Goal: Download file/media

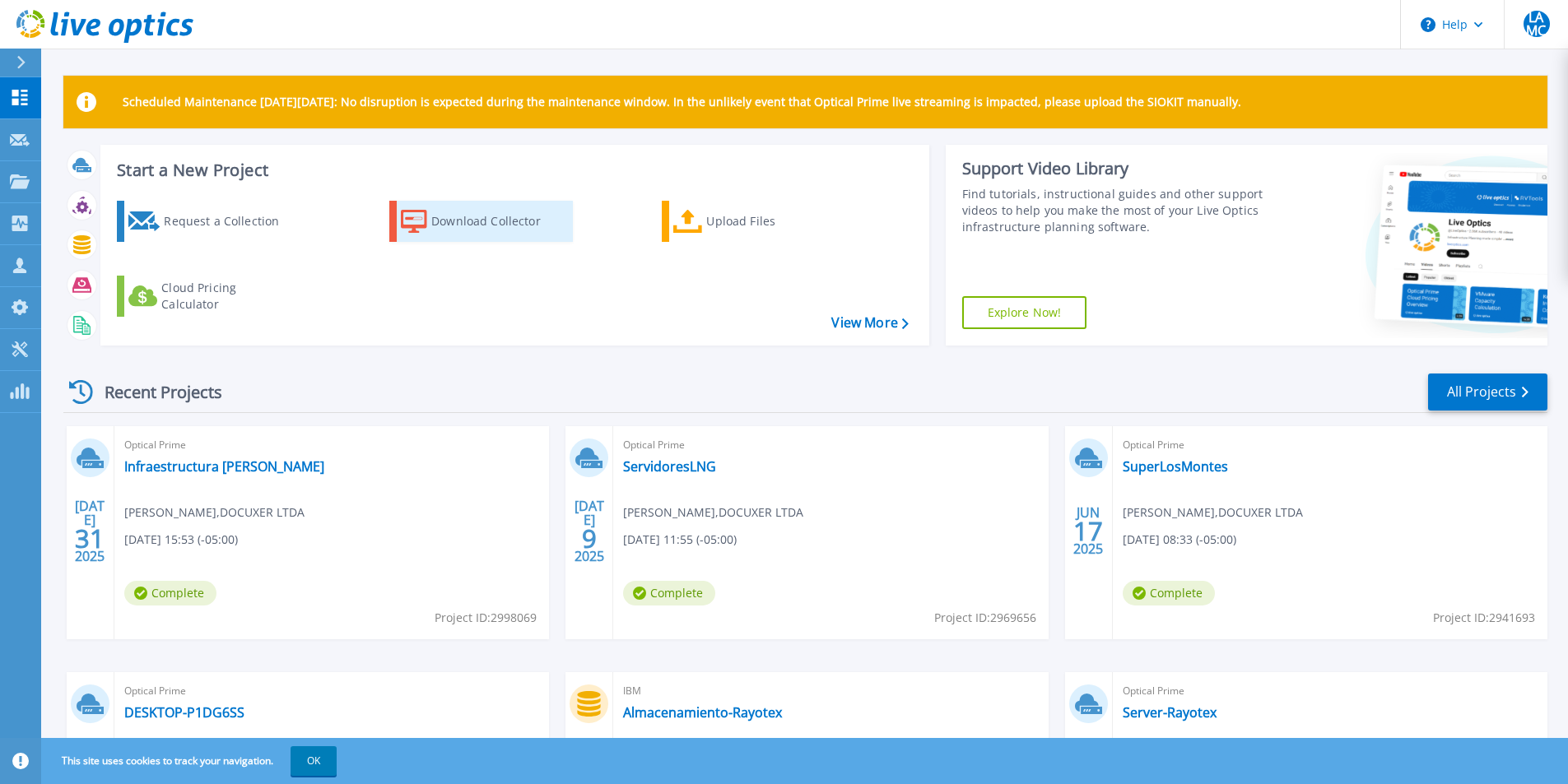
click at [510, 229] on div "Download Collector" at bounding box center [497, 221] width 132 height 33
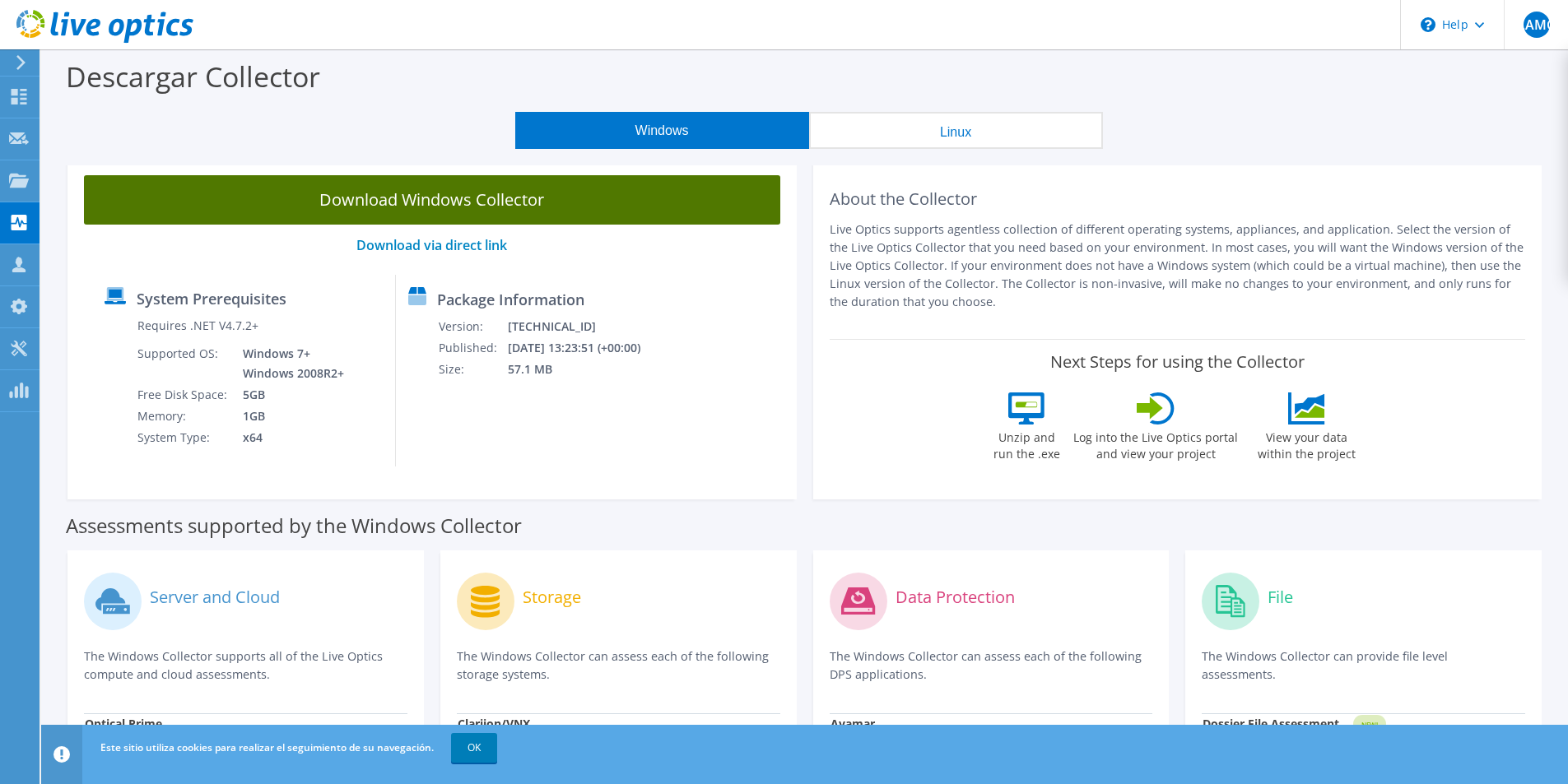
click at [515, 199] on link "Download Windows Collector" at bounding box center [432, 200] width 696 height 49
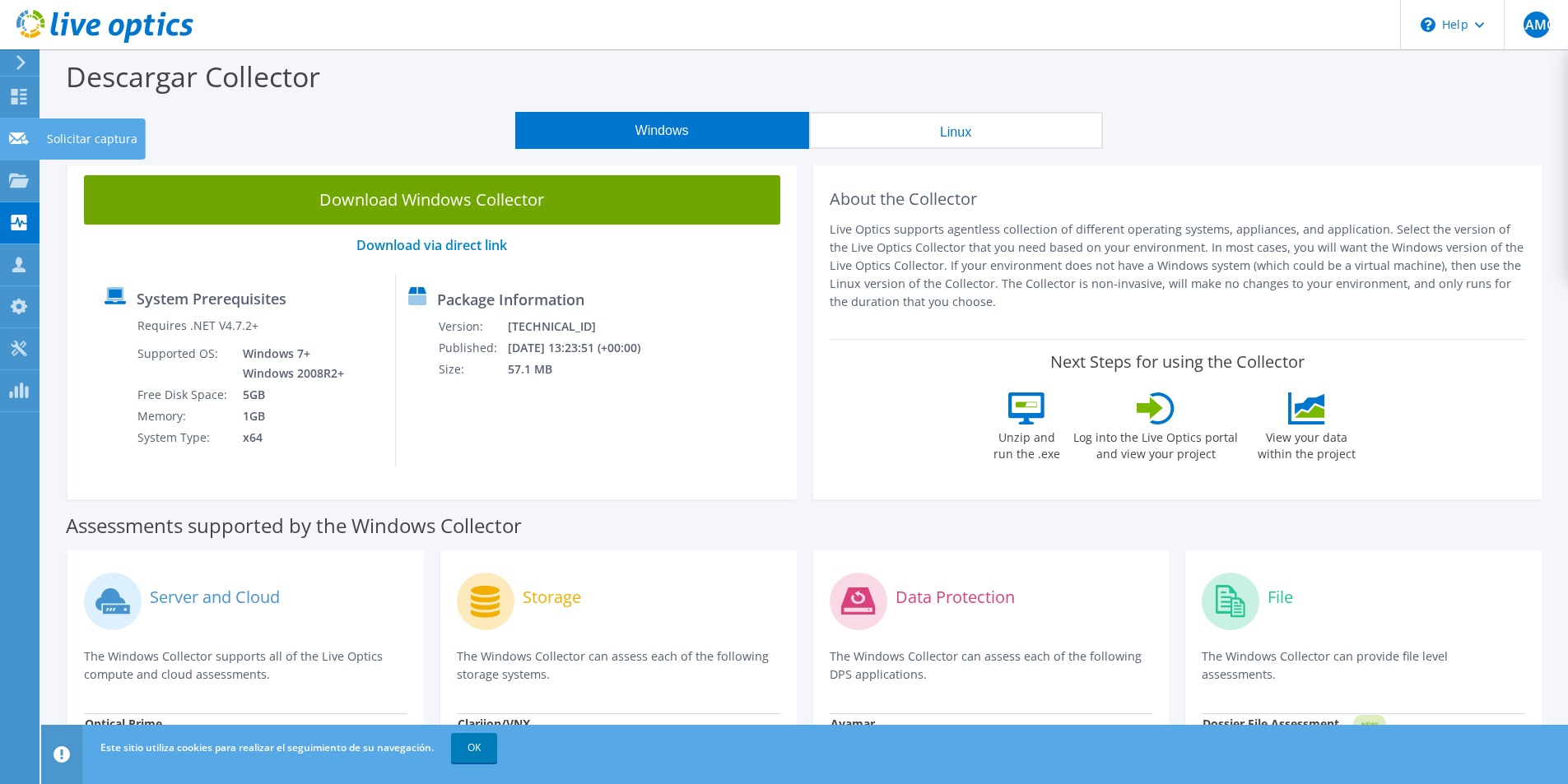
click at [11, 132] on use at bounding box center [19, 137] width 20 height 12
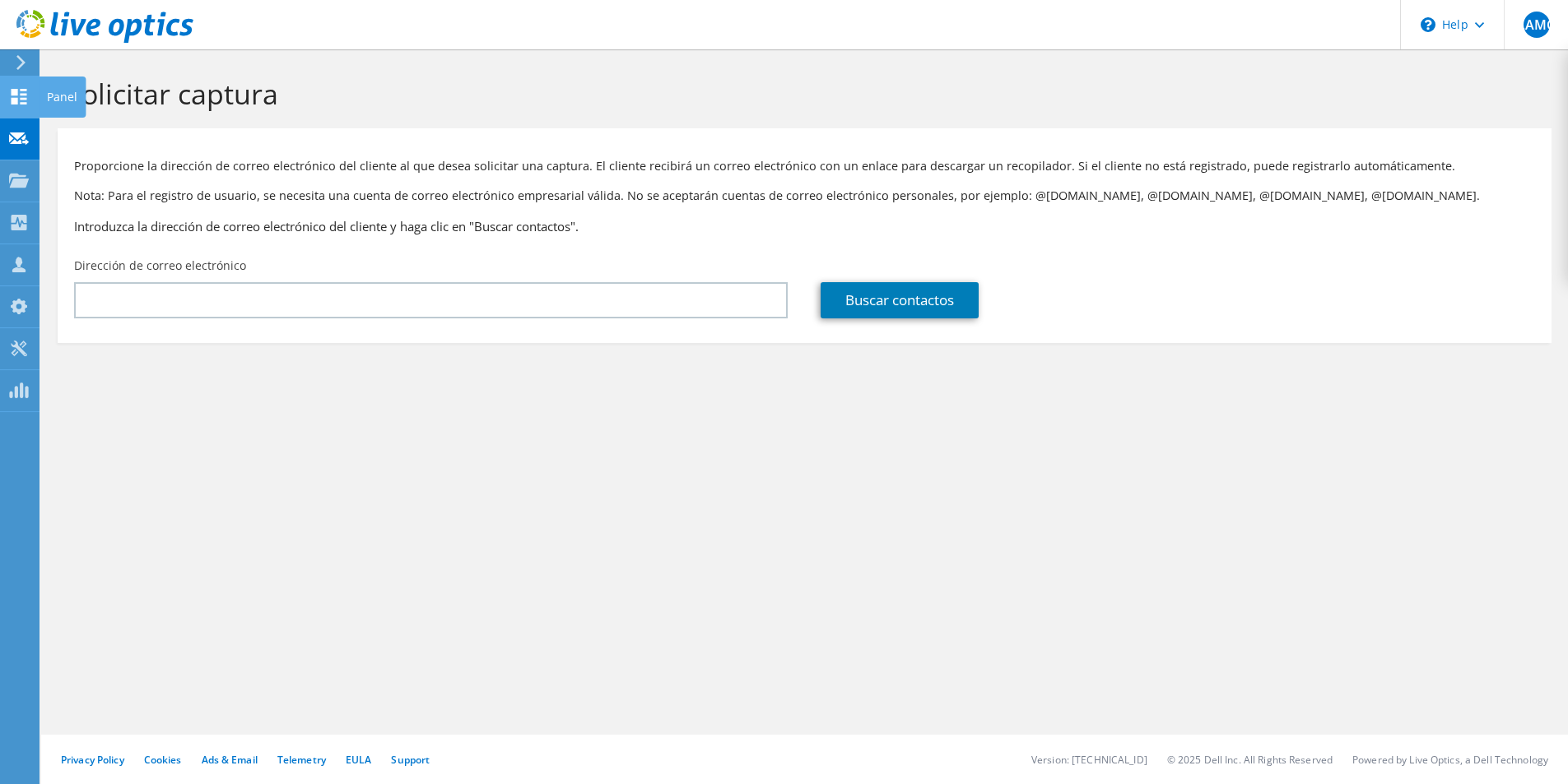
click at [23, 106] on div at bounding box center [19, 98] width 20 height 18
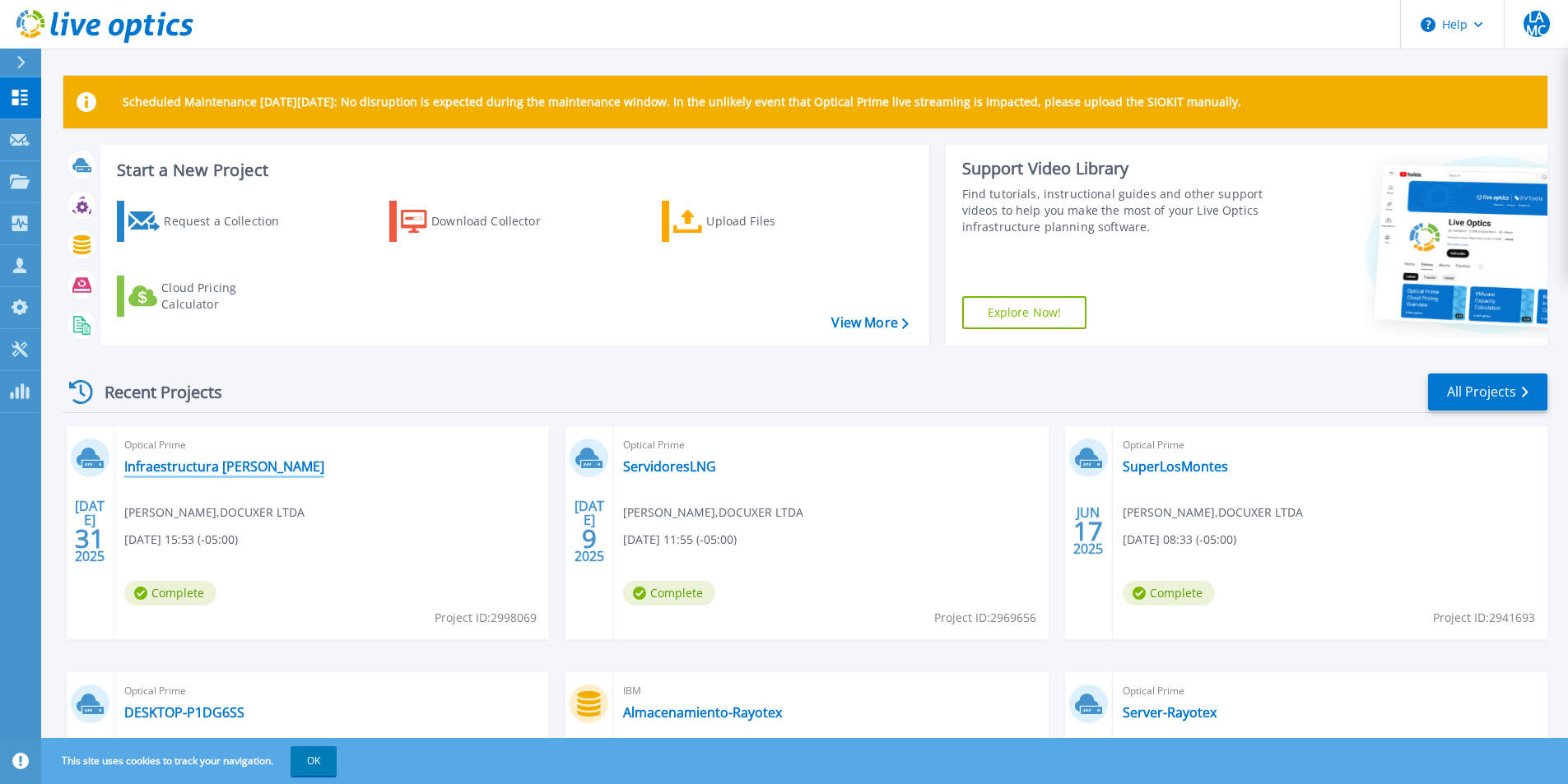
click at [224, 466] on link "Infraestructura Montes" at bounding box center [223, 465] width 200 height 16
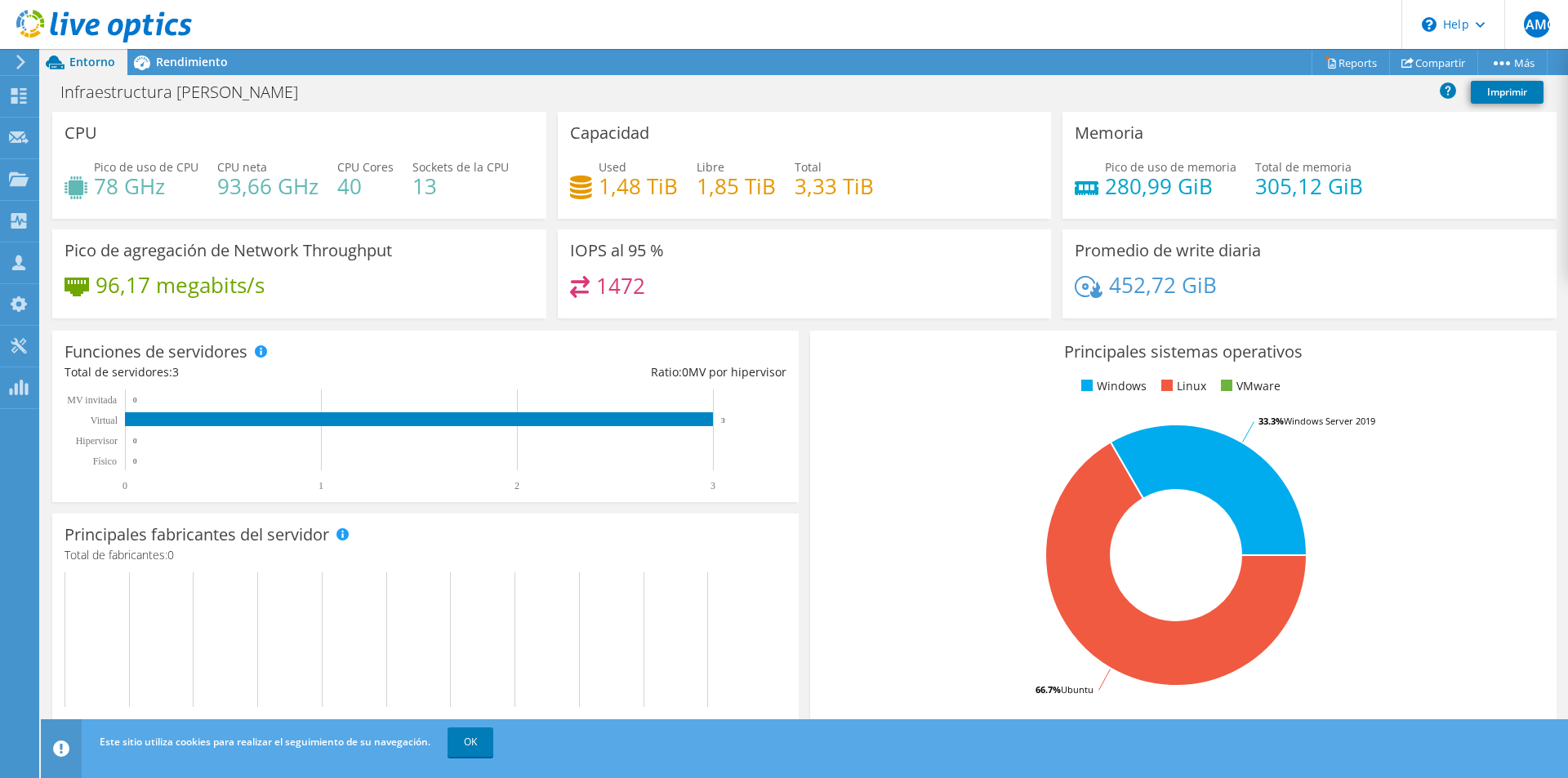
scroll to position [367, 0]
drag, startPoint x: 198, startPoint y: 78, endPoint x: 200, endPoint y: 69, distance: 9.2
click at [199, 78] on div "Infraestructura [PERSON_NAME] Imprimir" at bounding box center [804, 92] width 1527 height 30
click at [203, 66] on span "Rendimiento" at bounding box center [192, 61] width 72 height 16
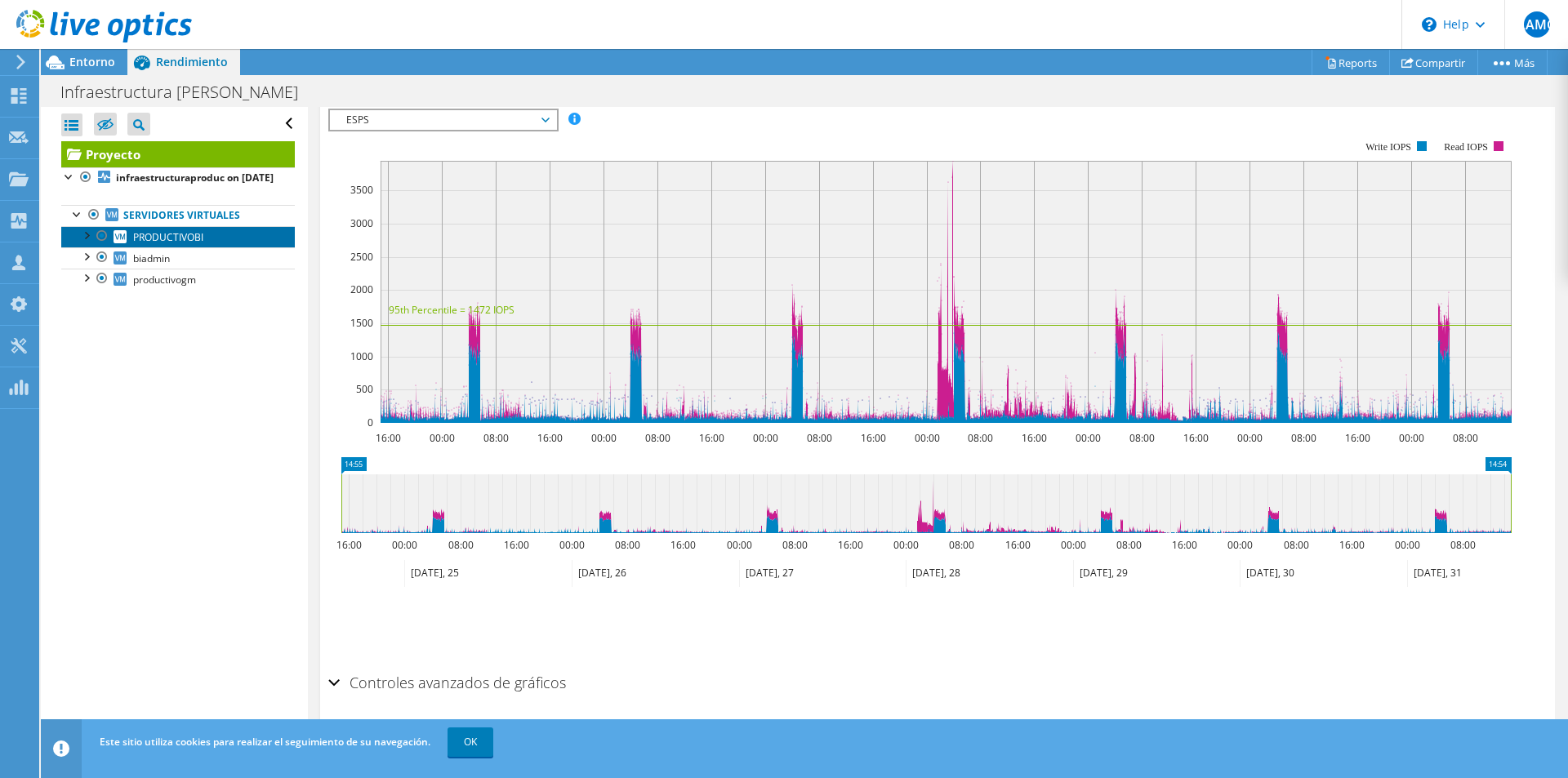
click at [206, 248] on link "PRODUCTIVOBI" at bounding box center [177, 236] width 234 height 22
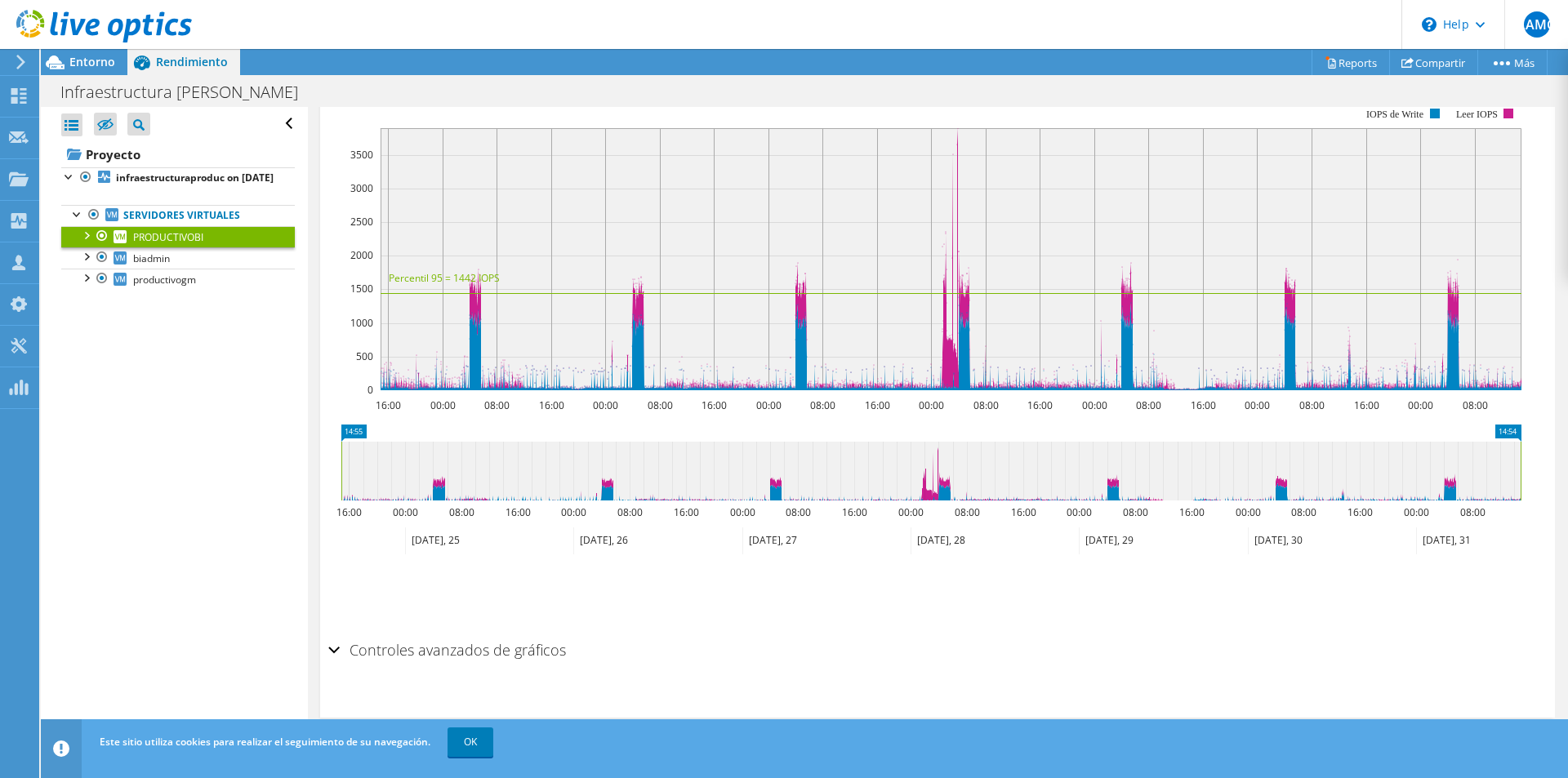
scroll to position [322, 0]
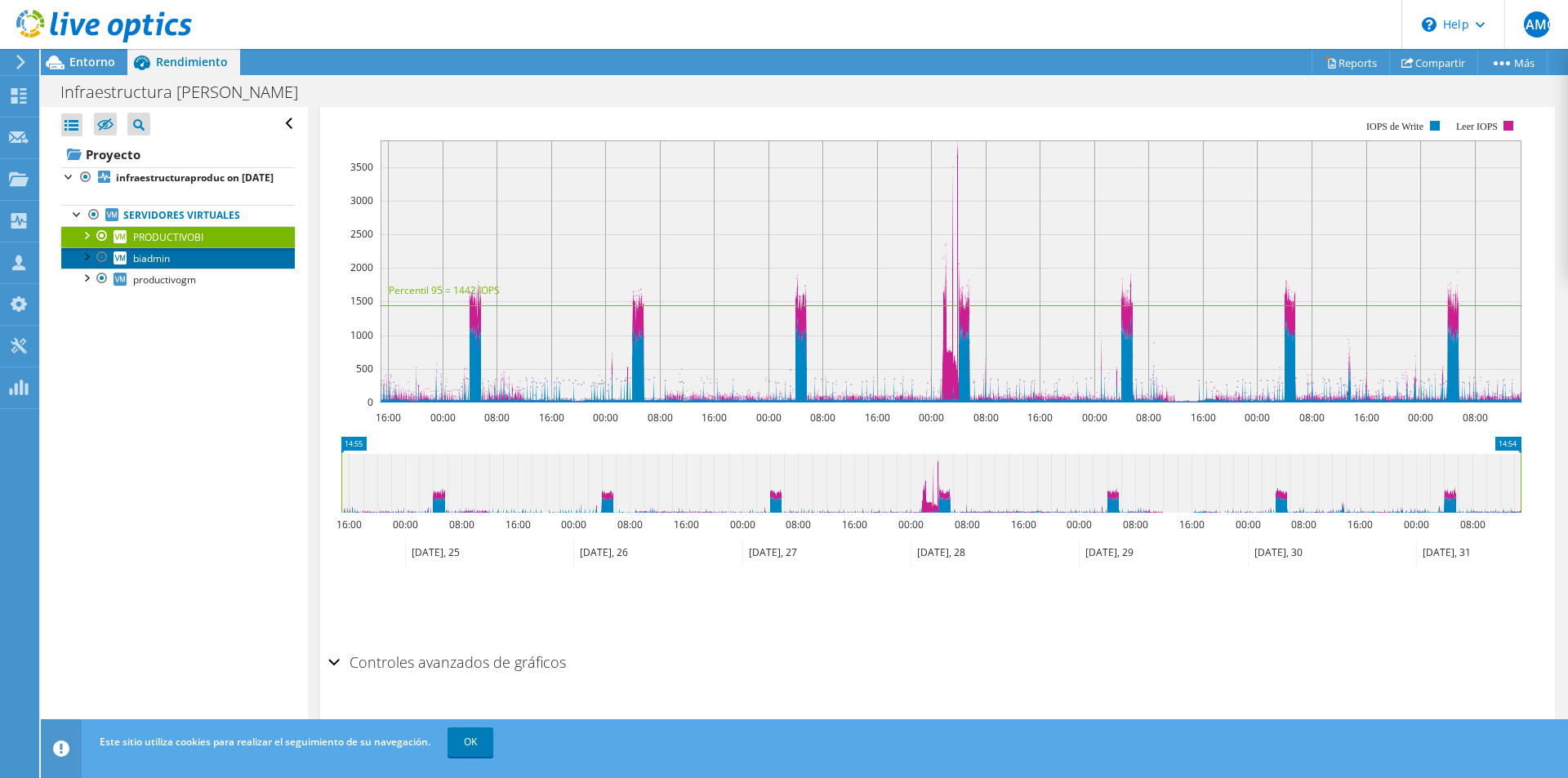
click at [183, 268] on link "biadmin" at bounding box center [177, 258] width 234 height 22
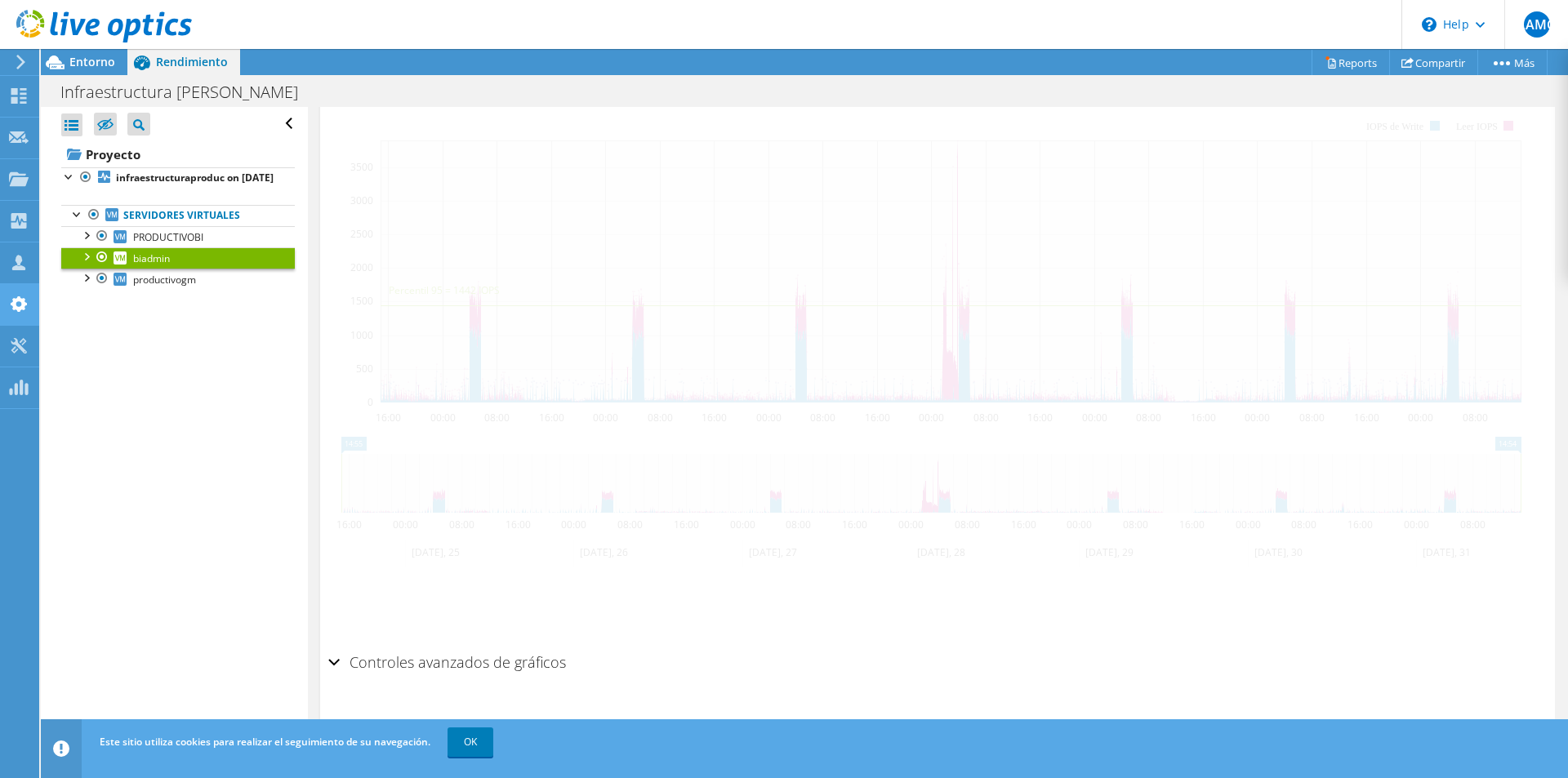
click at [184, 307] on ul "Servidores virtuales PRODUCTIVOBI 0 C: 1 E:" at bounding box center [177, 248] width 234 height 118
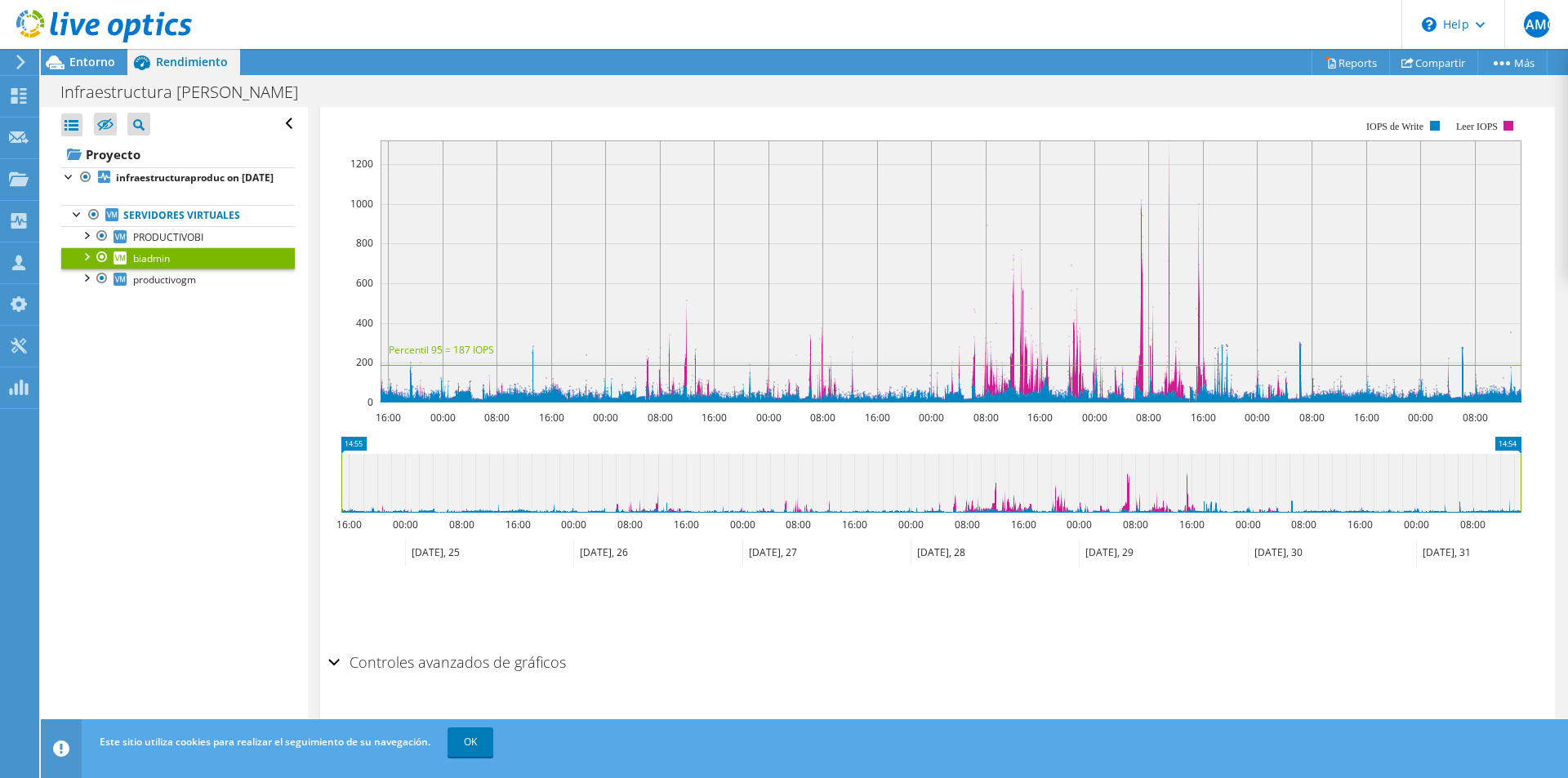
click at [1176, 103] on div "Infraestructura [PERSON_NAME] Imprimir" at bounding box center [804, 92] width 1527 height 30
click at [95, 57] on span "Entorno" at bounding box center [92, 61] width 46 height 16
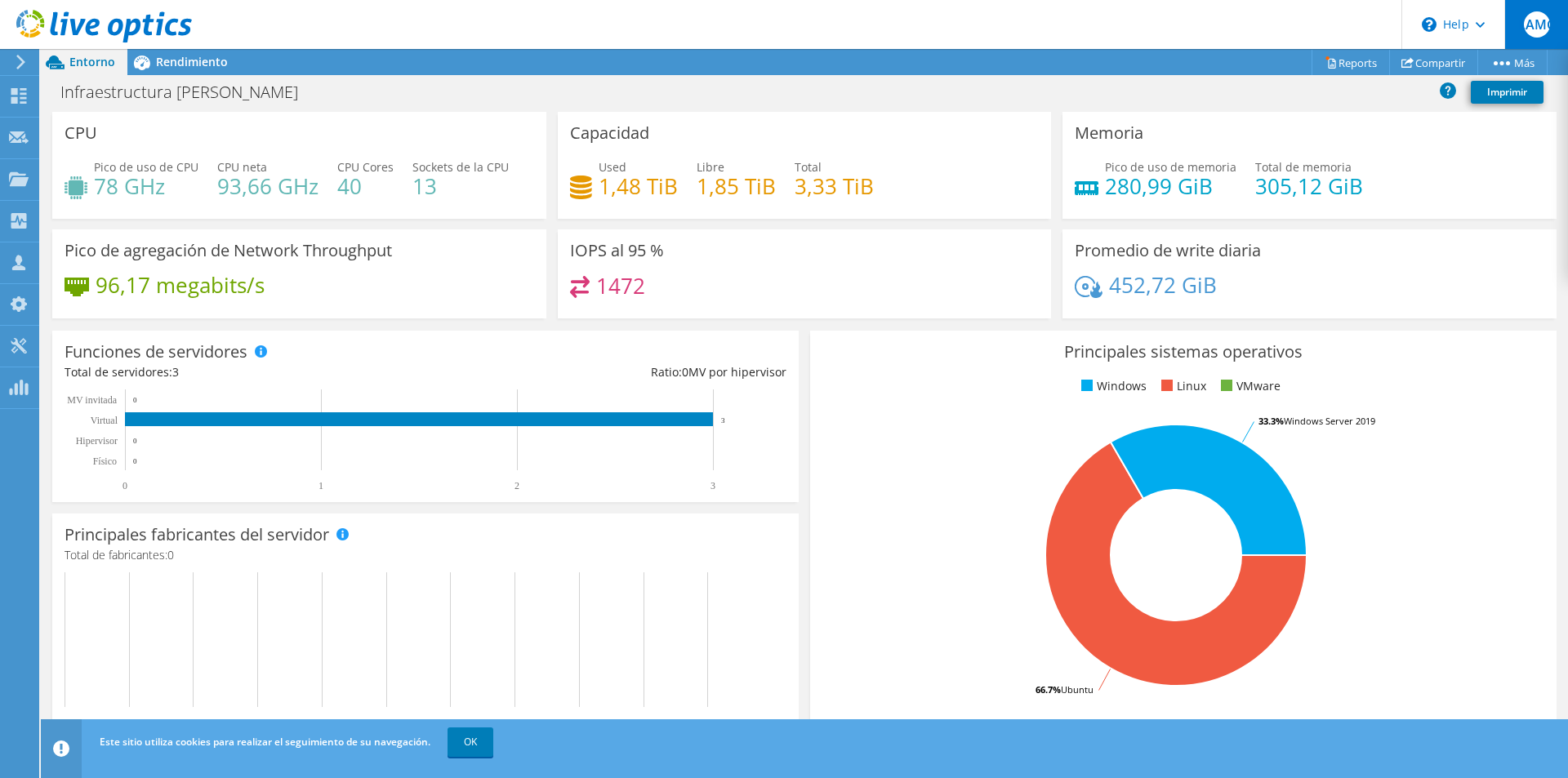
click at [1537, 16] on span "LAMC" at bounding box center [1537, 24] width 26 height 26
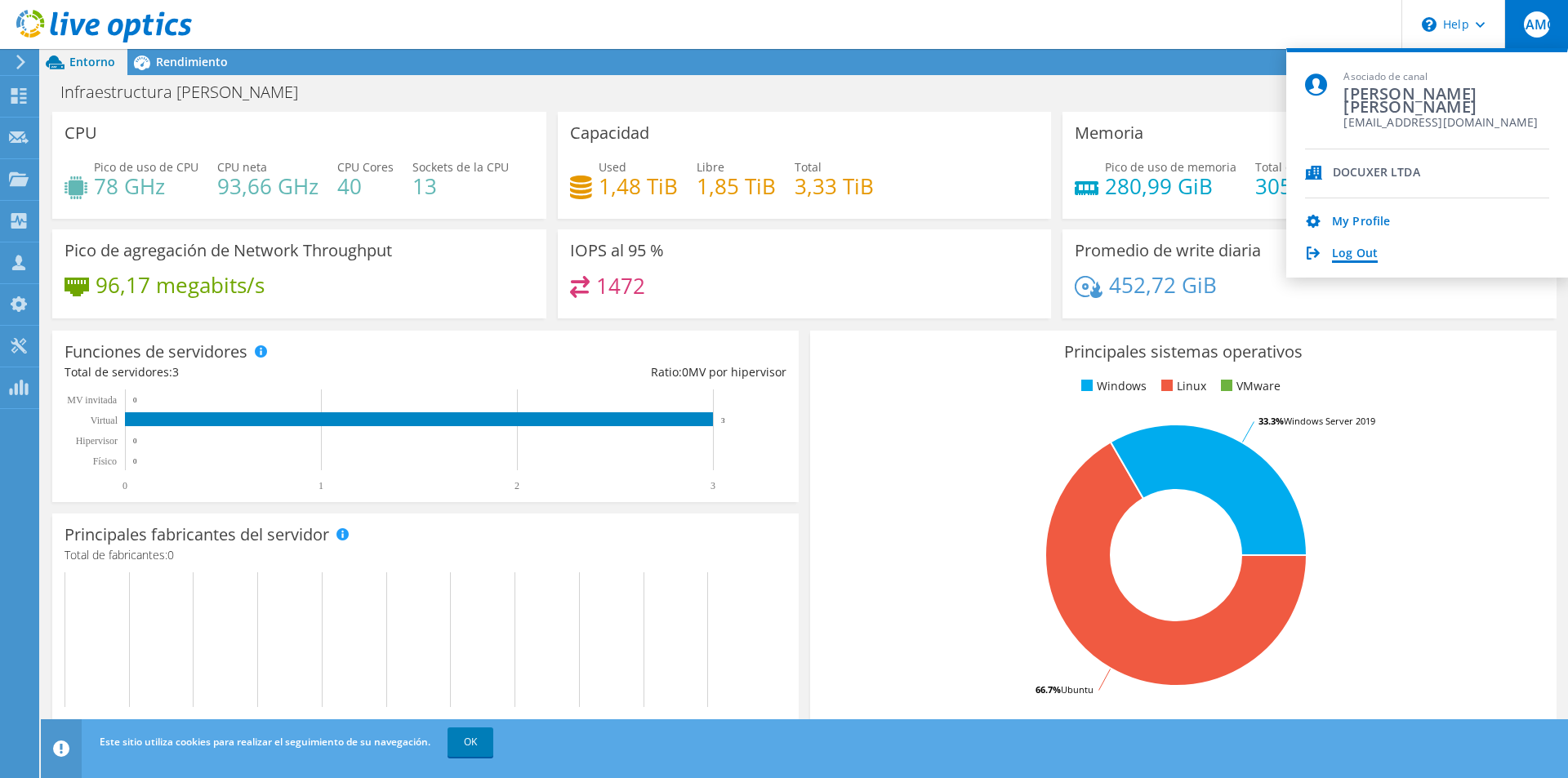
click at [1376, 252] on link "Log Out" at bounding box center [1355, 254] width 46 height 16
